Goal: Find specific page/section: Find specific page/section

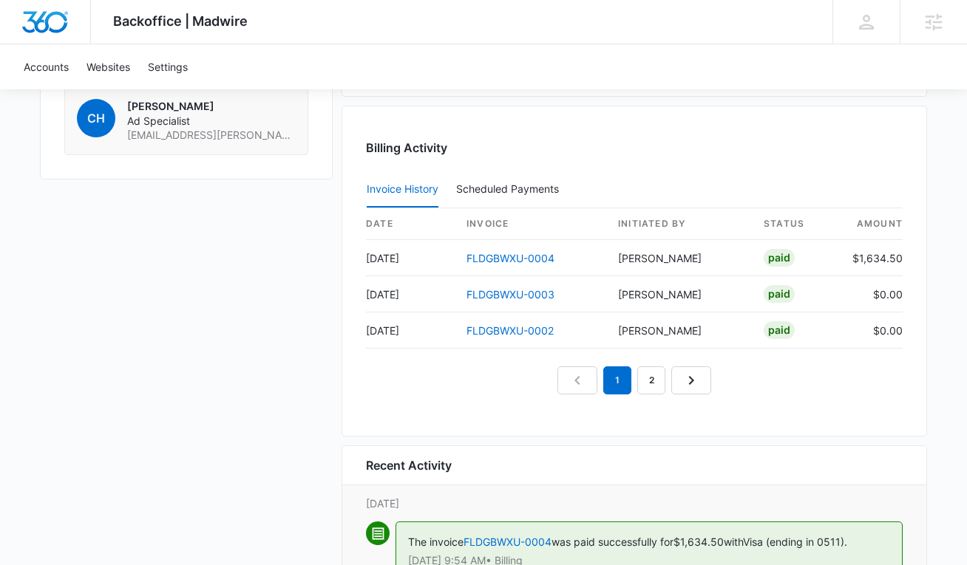
scroll to position [1330, 0]
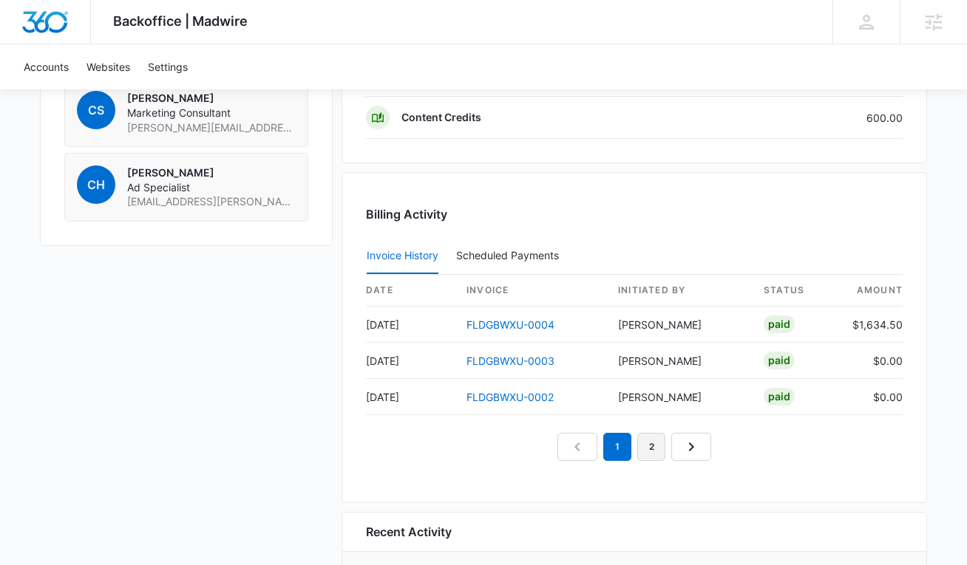
click at [646, 446] on link "2" at bounding box center [651, 447] width 28 height 28
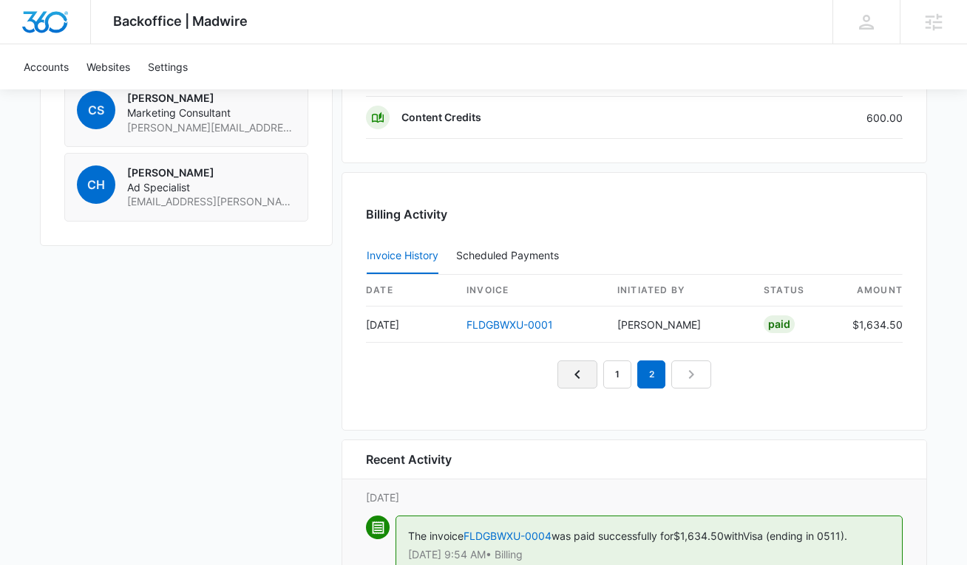
click at [575, 370] on icon "Previous Page" at bounding box center [577, 375] width 18 height 18
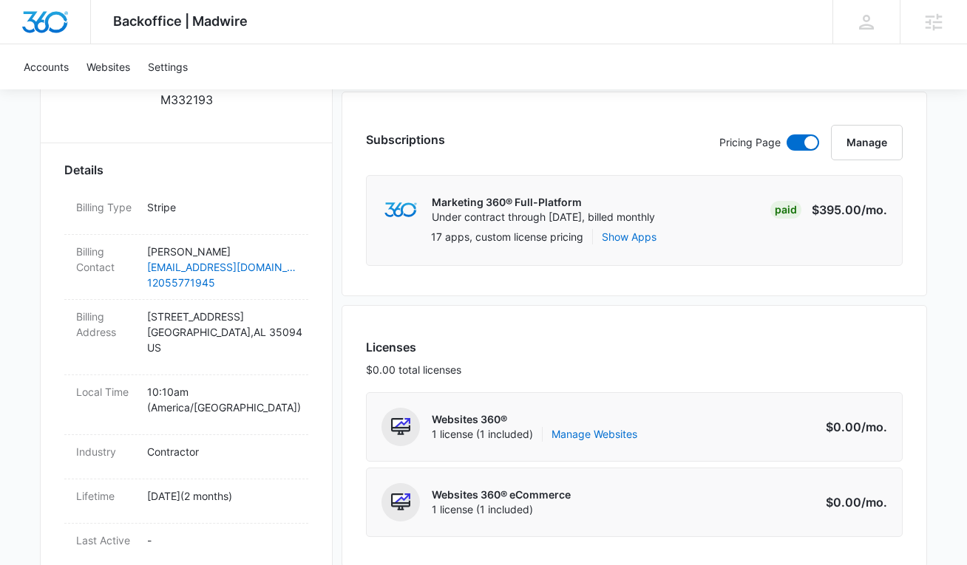
scroll to position [370, 0]
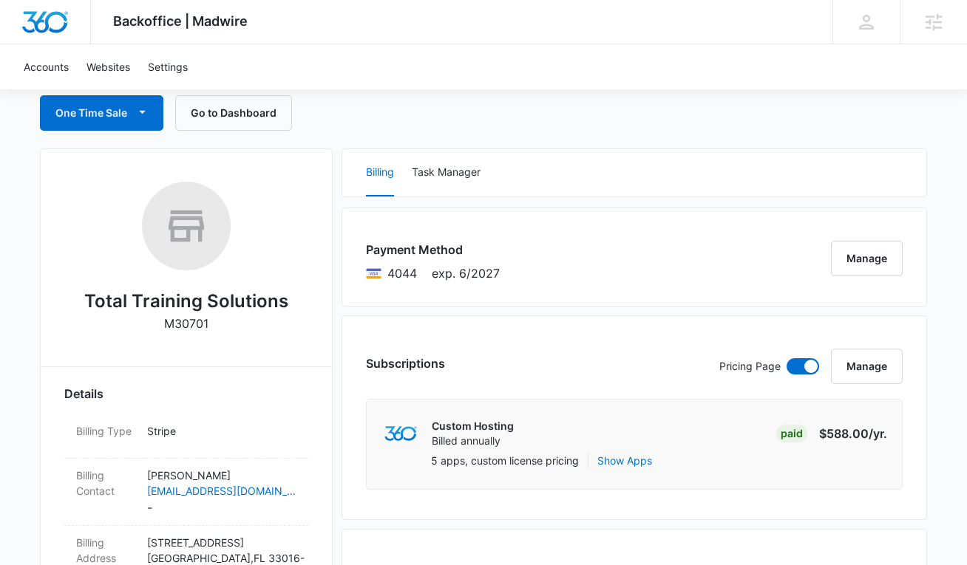
scroll to position [370, 0]
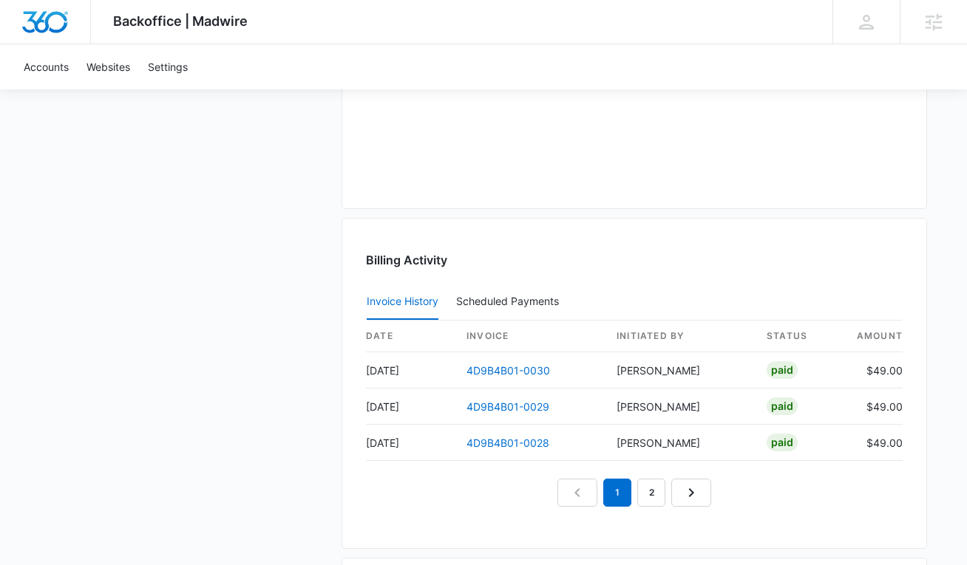
scroll to position [1321, 0]
